Goal: Task Accomplishment & Management: Manage account settings

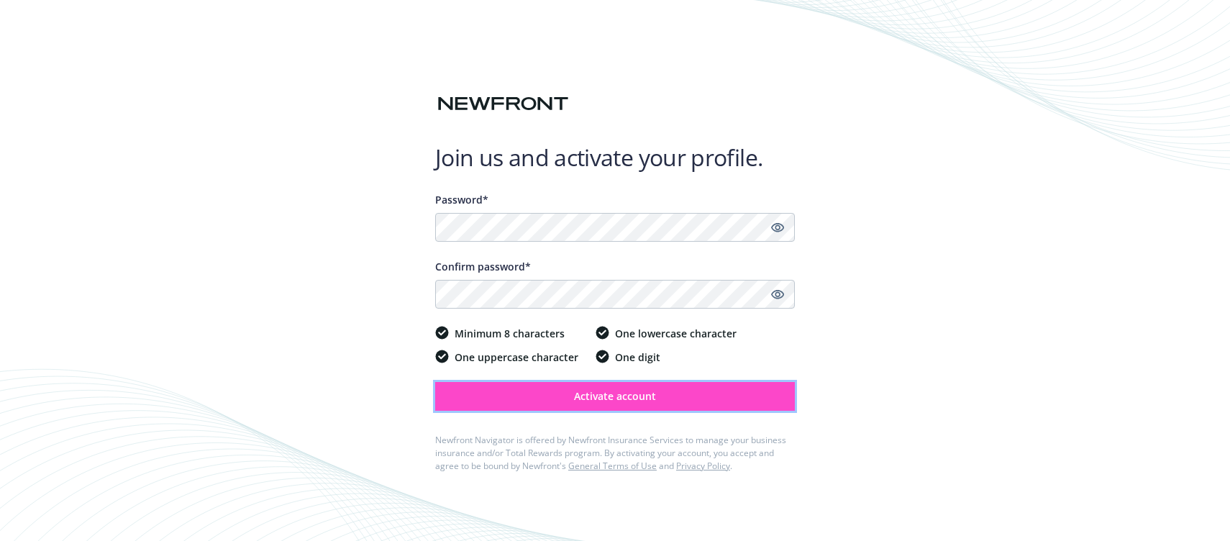
click at [569, 387] on button "Activate account" at bounding box center [615, 396] width 360 height 29
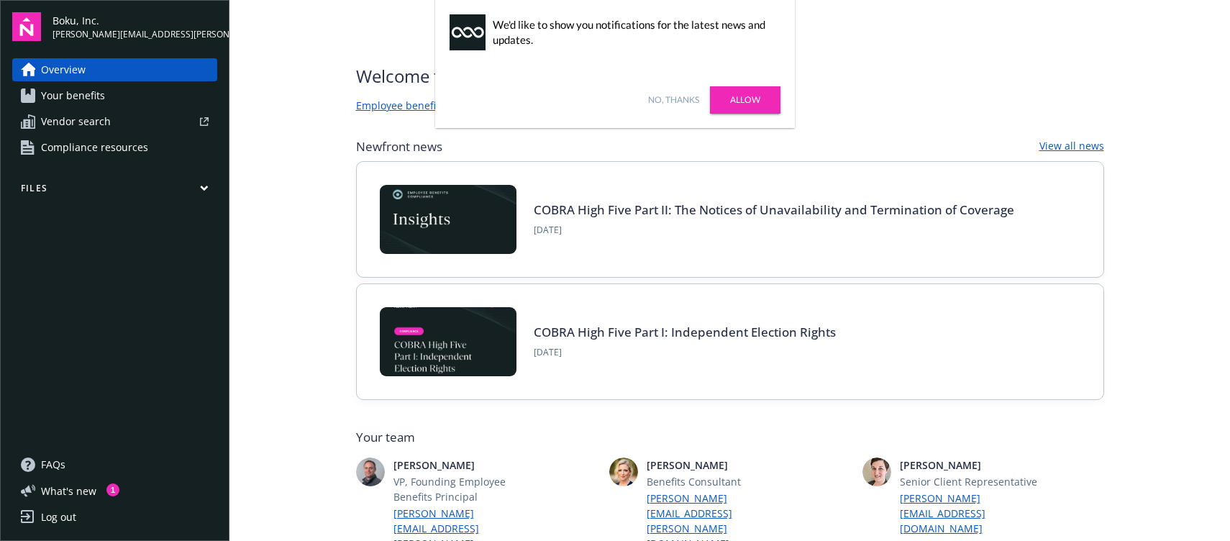
click at [739, 94] on link "Allow" at bounding box center [745, 99] width 70 height 27
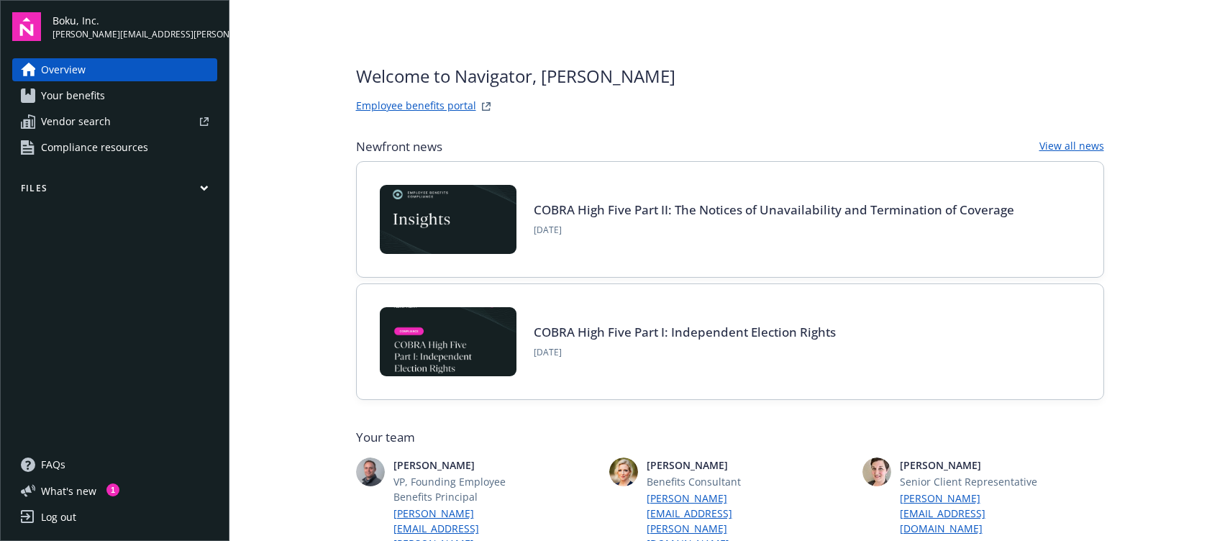
click at [77, 93] on span "Your benefits" at bounding box center [73, 95] width 64 height 23
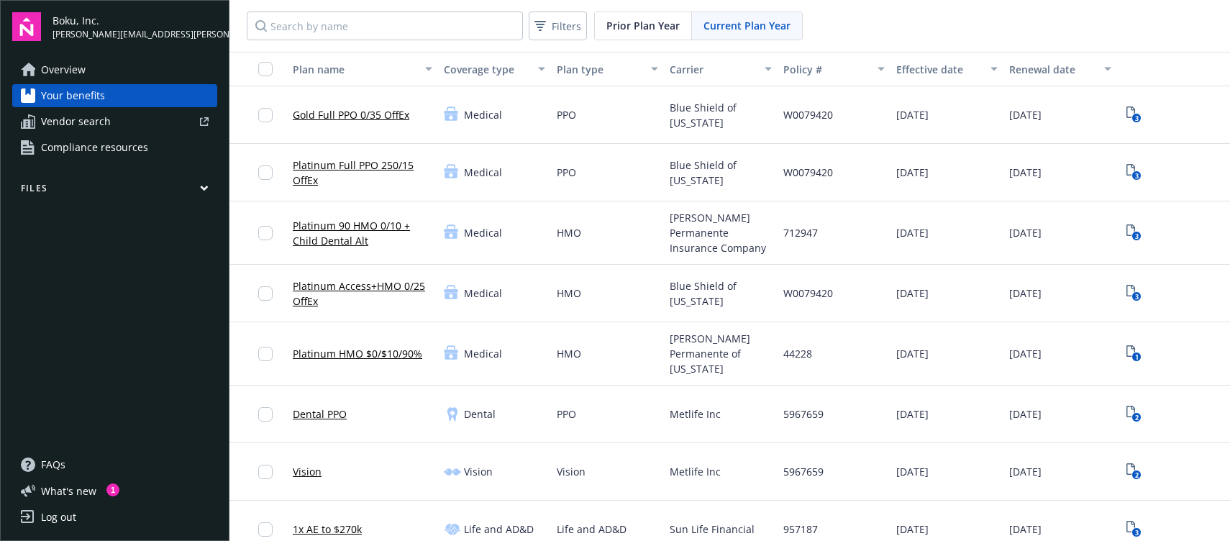
click at [57, 70] on span "Overview" at bounding box center [63, 69] width 45 height 23
